Goal: Task Accomplishment & Management: Manage account settings

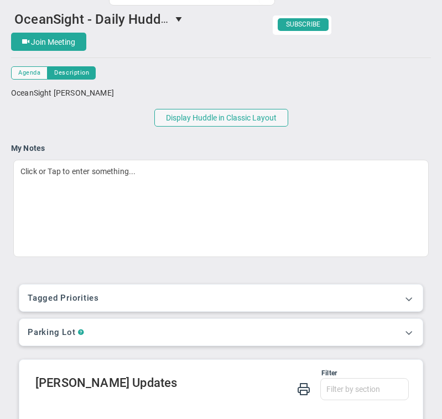
scroll to position [7, 0]
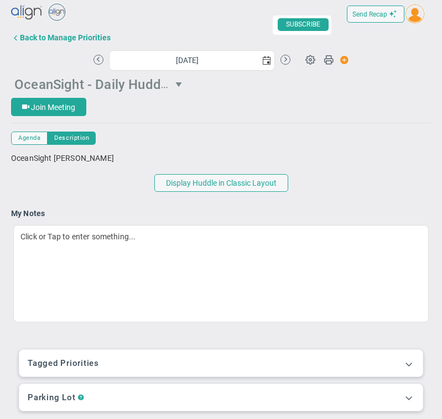
click at [67, 81] on span "OceanSight - Daily Huddle" at bounding box center [92, 83] width 157 height 17
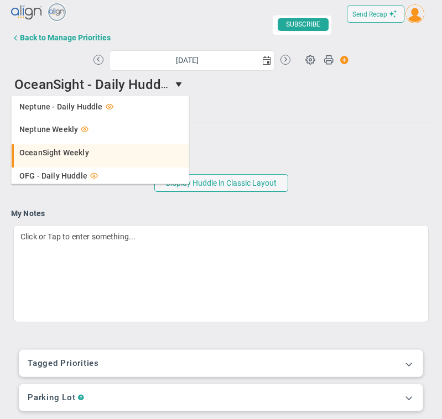
click at [70, 154] on span "OceanSight Weekly" at bounding box center [54, 153] width 70 height 8
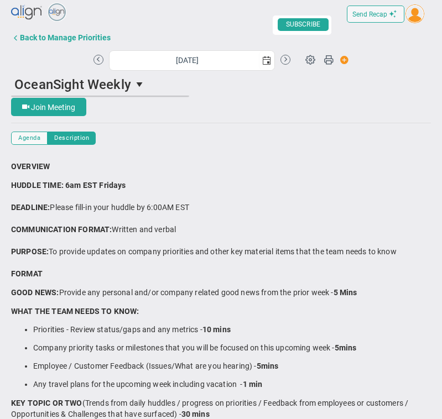
scroll to position [9, 0]
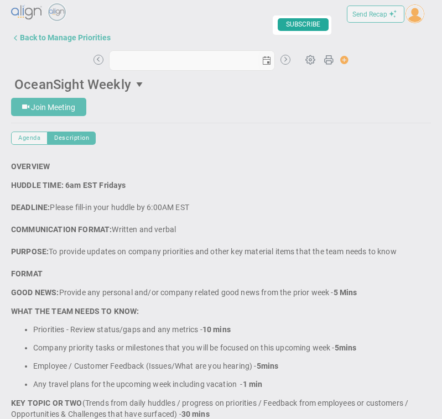
type input "[DATE]"
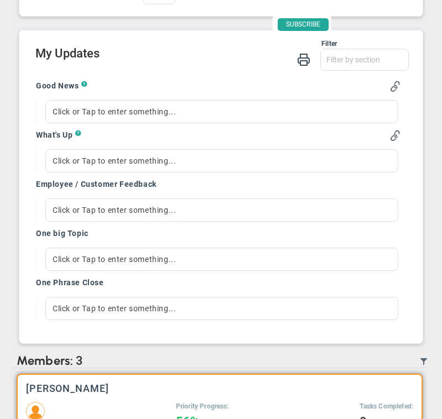
scroll to position [988, 0]
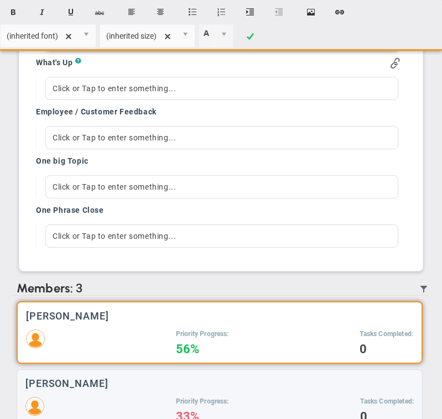
click at [145, 51] on div at bounding box center [221, 39] width 353 height 23
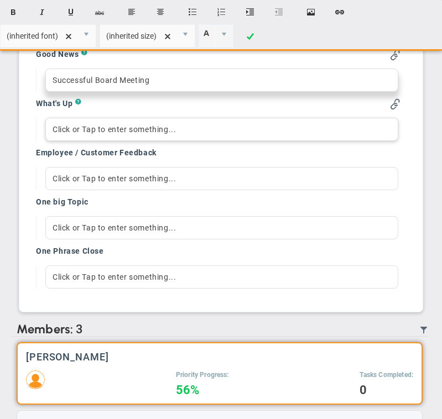
scroll to position [945, 0]
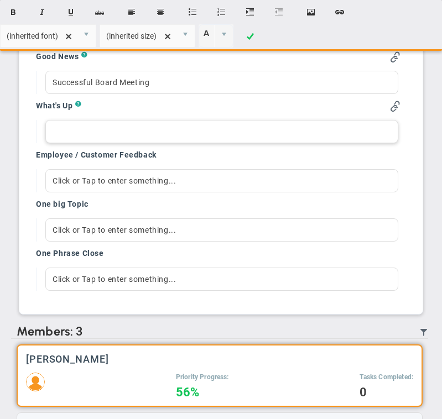
click at [104, 143] on div at bounding box center [221, 131] width 353 height 23
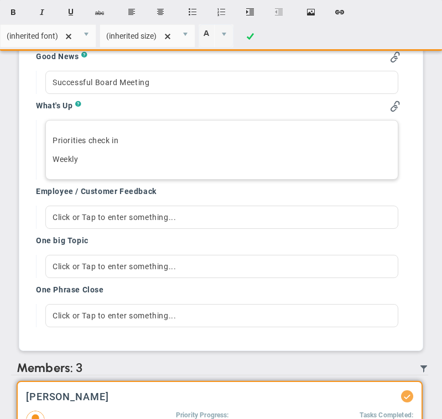
click at [53, 146] on p "Priorities check in" at bounding box center [222, 140] width 339 height 11
drag, startPoint x: 67, startPoint y: 159, endPoint x: 148, endPoint y: 160, distance: 80.8
click at [148, 146] on p "Qtrl Priorities check in" at bounding box center [222, 140] width 339 height 11
copy p "Priorities check in"
click at [132, 180] on div "Qtrl Priorities check in Weekly﻿" at bounding box center [221, 150] width 353 height 60
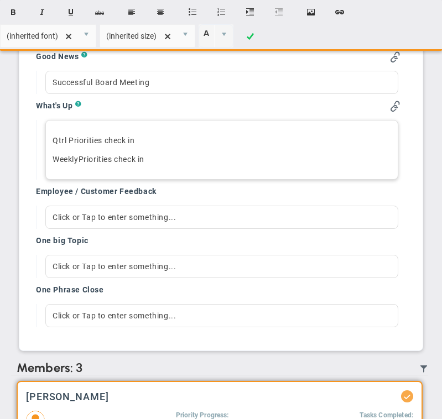
click at [55, 146] on p "Qtrl Priorities check in" at bounding box center [222, 140] width 339 height 11
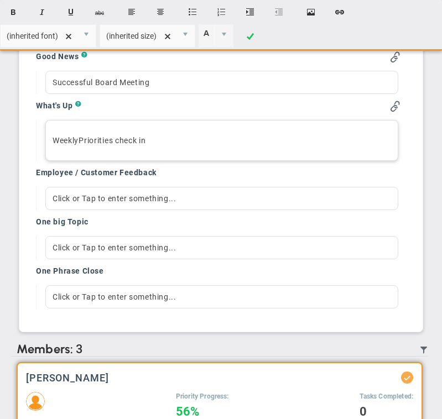
click at [162, 146] on p "Weekly﻿ Priorities check in" at bounding box center [222, 140] width 339 height 11
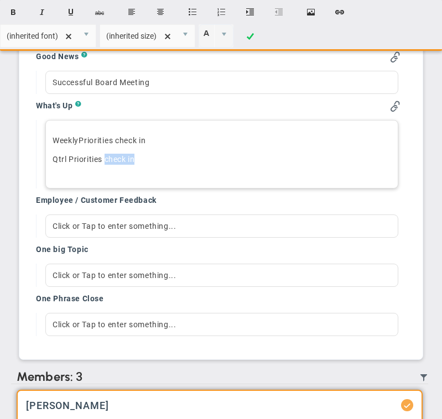
drag, startPoint x: 105, startPoint y: 181, endPoint x: 153, endPoint y: 181, distance: 48.7
click at [153, 165] on p "Qtrl Priorities check in" at bounding box center [222, 159] width 339 height 11
click at [65, 165] on p "Qtrl Priorities Update" at bounding box center [222, 159] width 339 height 11
click at [148, 165] on p "Qtrly Priorities Update" at bounding box center [222, 159] width 339 height 11
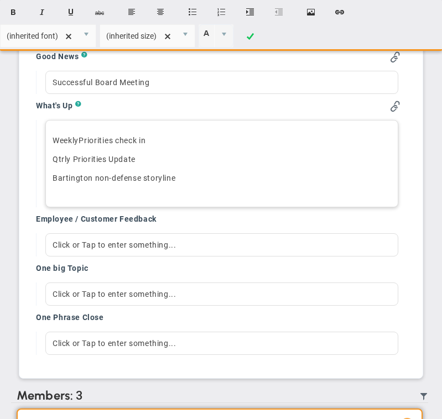
click at [142, 184] on p "[PERSON_NAME] non-defense storyline﻿" at bounding box center [222, 178] width 339 height 11
click at [213, 184] on p "[PERSON_NAME] non-defense growth storyline﻿" at bounding box center [222, 178] width 339 height 11
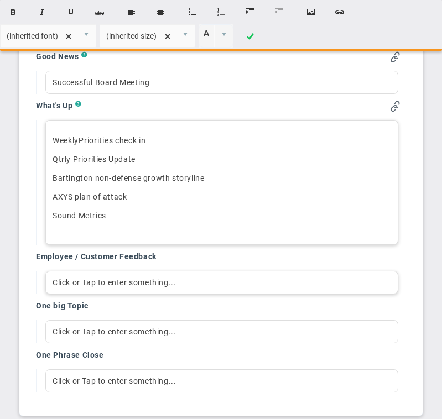
click at [149, 294] on div "Click or Tap to enter something..." at bounding box center [221, 282] width 353 height 23
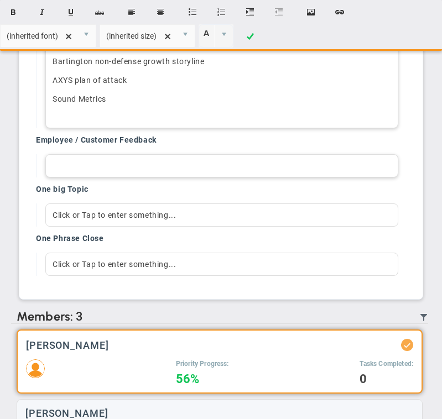
scroll to position [1063, 0]
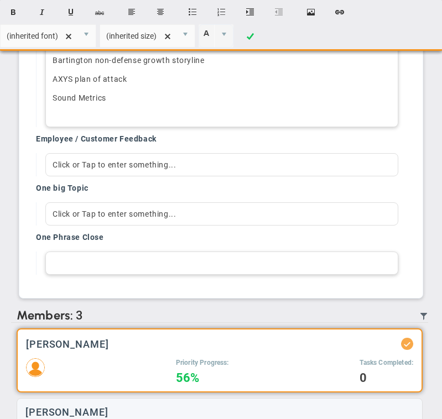
click at [122, 275] on div at bounding box center [221, 263] width 353 height 23
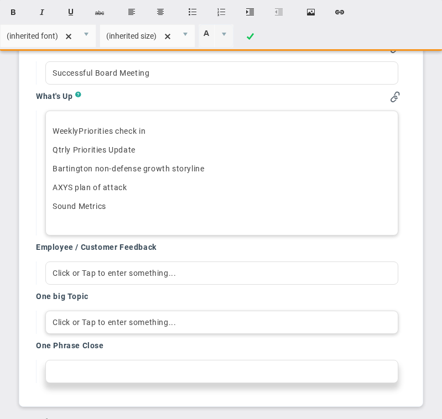
scroll to position [950, 0]
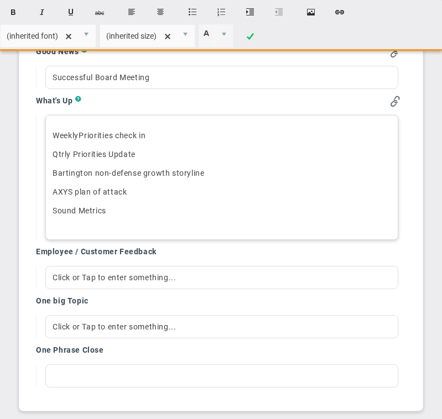
click at [113, 225] on div "Weekly﻿ Priorities check in Qtrly Priorities Update Bartington non-defense grow…" at bounding box center [221, 177] width 353 height 125
click at [132, 216] on p "Sound Metrics﻿" at bounding box center [222, 210] width 339 height 11
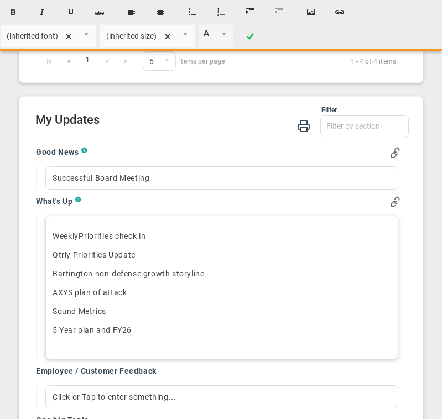
scroll to position [830, 0]
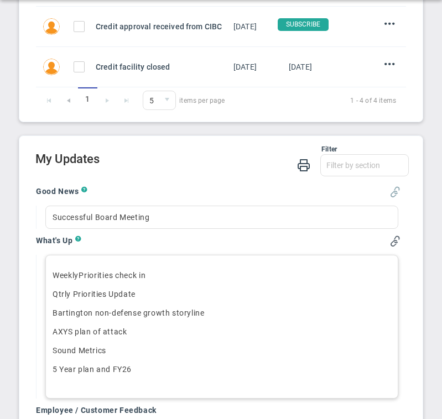
click at [391, 192] on span at bounding box center [395, 191] width 11 height 11
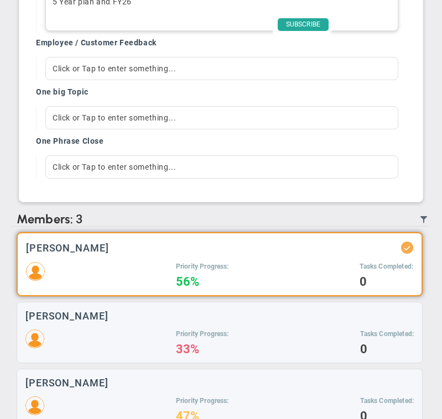
scroll to position [1225, 0]
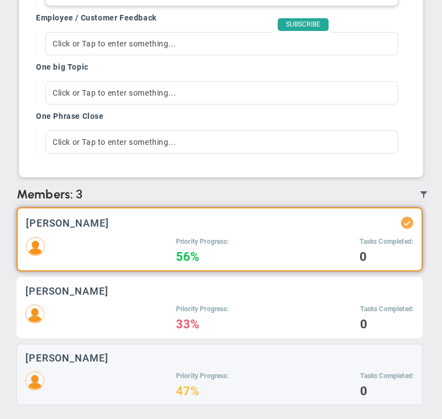
click at [152, 302] on div "[PERSON_NAME] Priority Progress: 33% Tasks Completed: 0" at bounding box center [220, 307] width 406 height 61
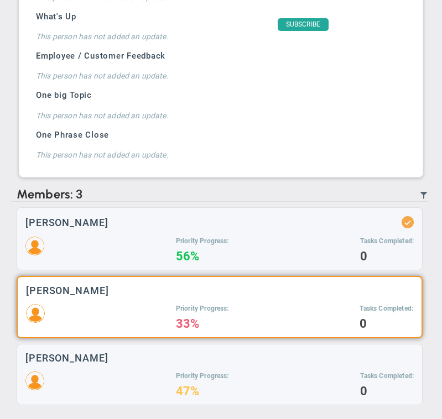
scroll to position [976, 0]
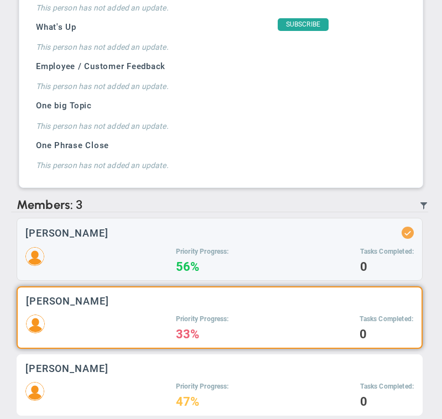
click at [138, 397] on div "Priority Progress: 47% Tasks Completed: 0" at bounding box center [219, 394] width 388 height 25
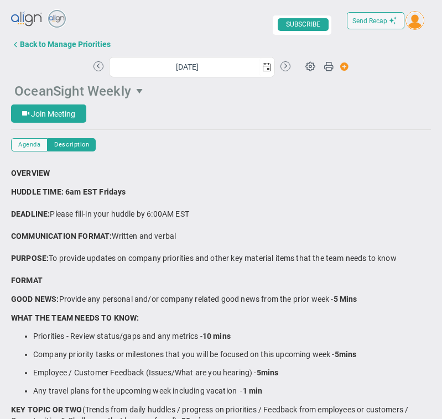
click at [120, 96] on span "OceanSight Weekly" at bounding box center [72, 91] width 117 height 15
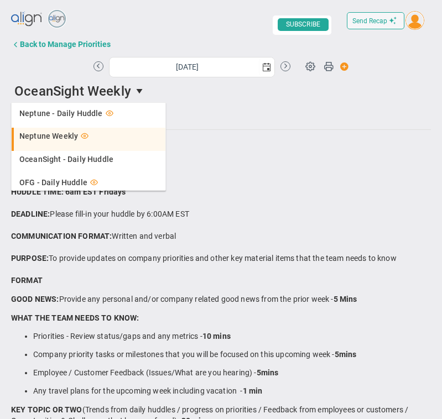
click at [102, 134] on div "Neptune Weekly" at bounding box center [89, 136] width 141 height 8
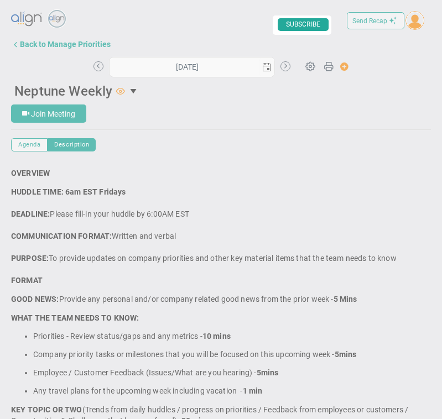
type input "[DATE]"
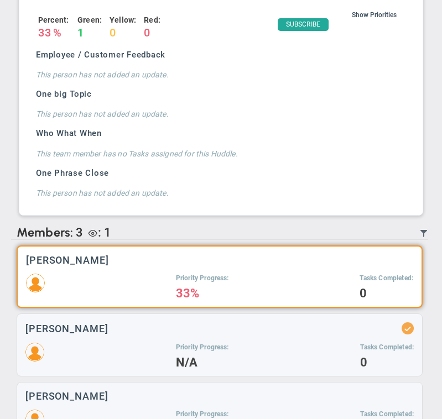
scroll to position [916, 0]
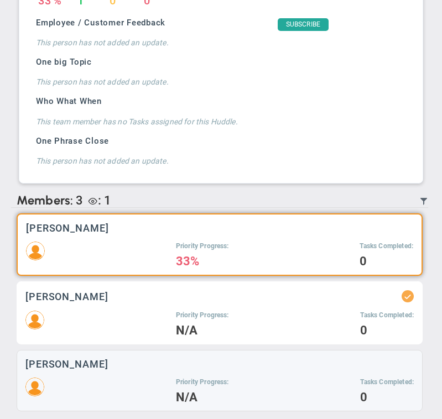
click at [94, 290] on div "[PERSON_NAME]" at bounding box center [219, 296] width 388 height 12
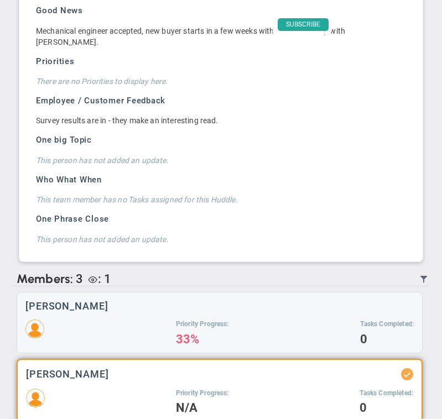
scroll to position [902, 0]
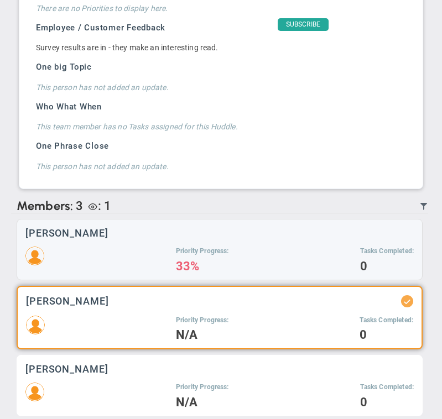
click at [89, 383] on div "Priority Progress: N/A Tasks Completed: 0" at bounding box center [219, 395] width 388 height 25
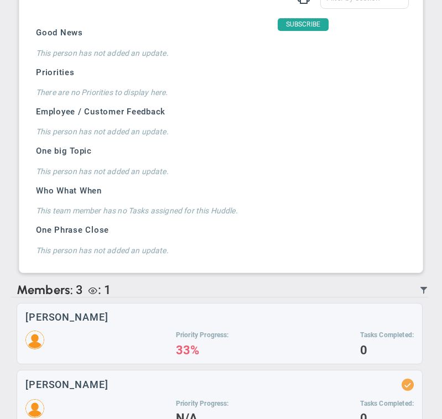
scroll to position [902, 0]
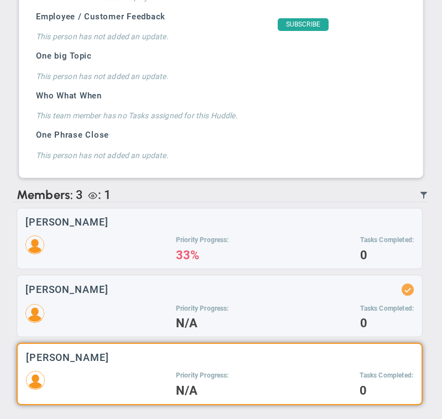
click at [154, 378] on div "Priority Progress: N/A Tasks Completed: 0" at bounding box center [219, 383] width 387 height 25
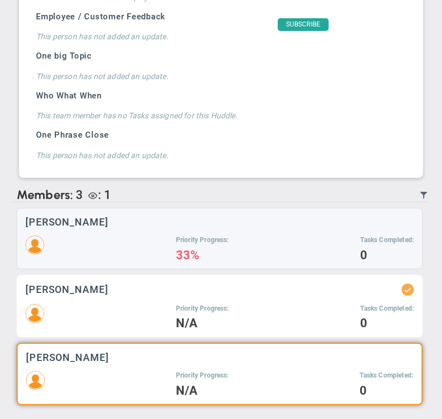
click at [130, 318] on div "Priority Progress: N/A Tasks Completed: 0" at bounding box center [219, 316] width 388 height 25
